Goal: Task Accomplishment & Management: Use online tool/utility

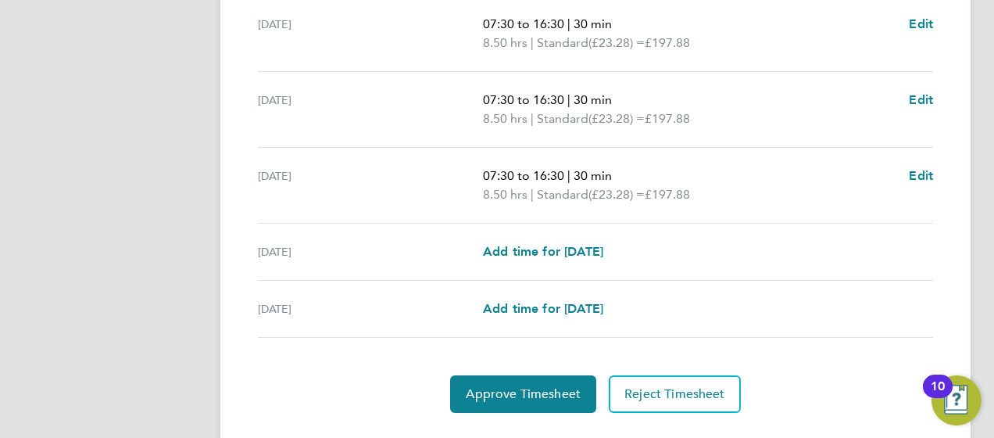
scroll to position [655, 0]
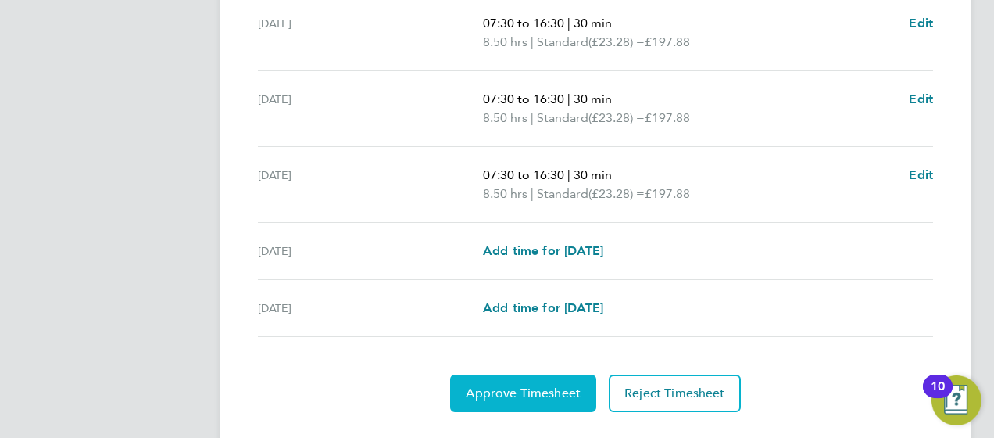
click at [511, 388] on span "Approve Timesheet" at bounding box center [523, 393] width 115 height 16
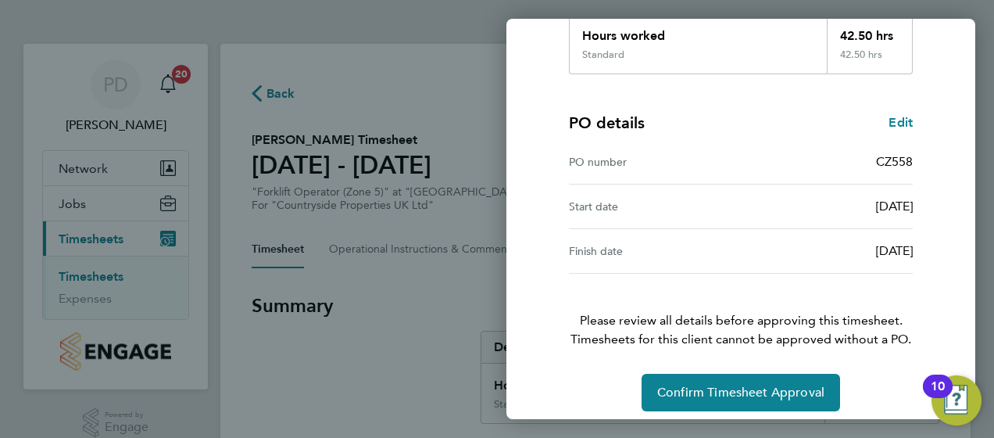
scroll to position [309, 0]
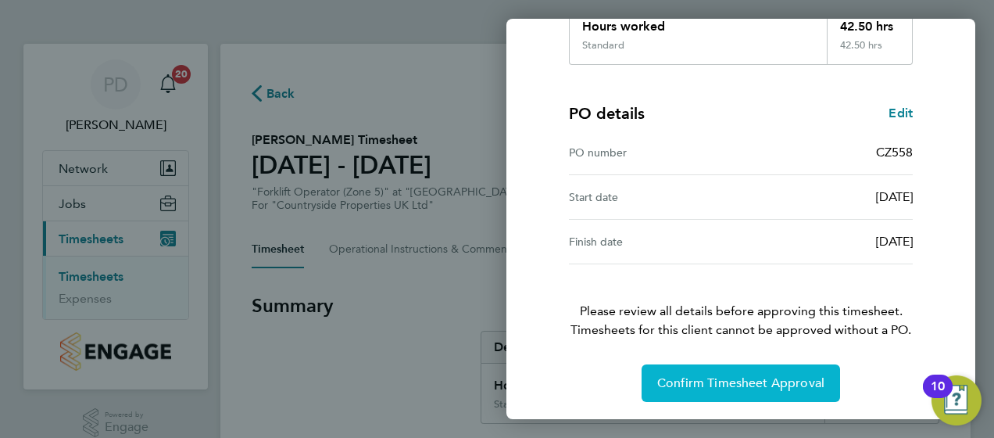
click at [720, 384] on span "Confirm Timesheet Approval" at bounding box center [740, 383] width 167 height 16
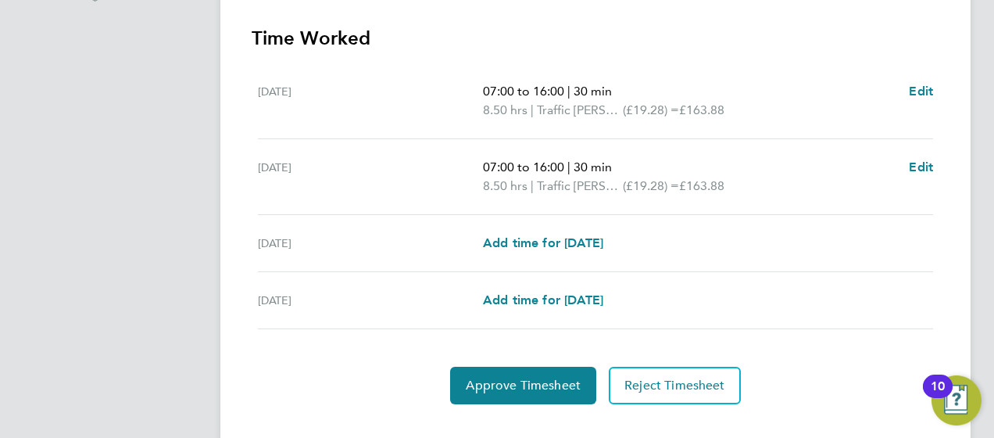
scroll to position [436, 0]
click at [518, 378] on span "Approve Timesheet" at bounding box center [523, 385] width 115 height 16
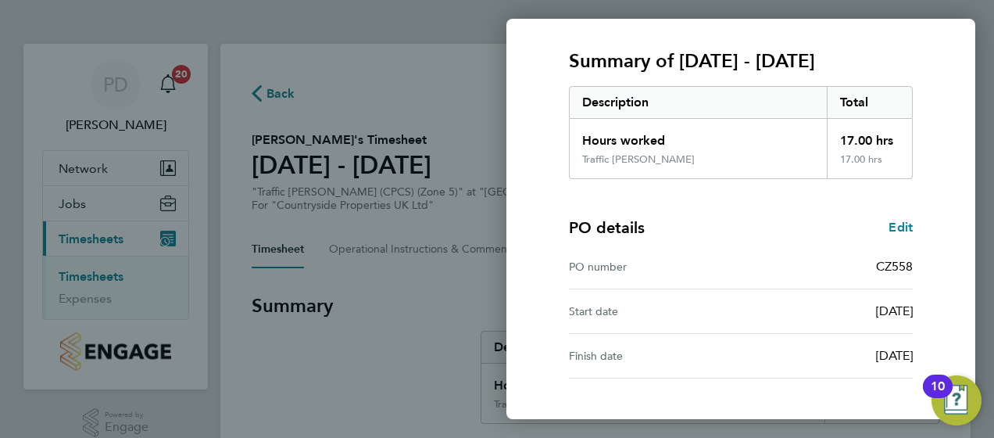
scroll to position [309, 0]
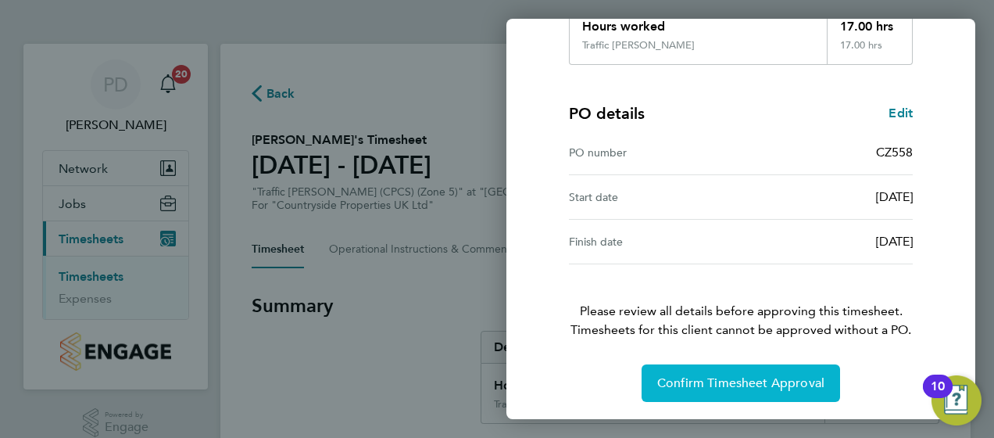
click at [700, 383] on span "Confirm Timesheet Approval" at bounding box center [740, 383] width 167 height 16
